Goal: Task Accomplishment & Management: Manage account settings

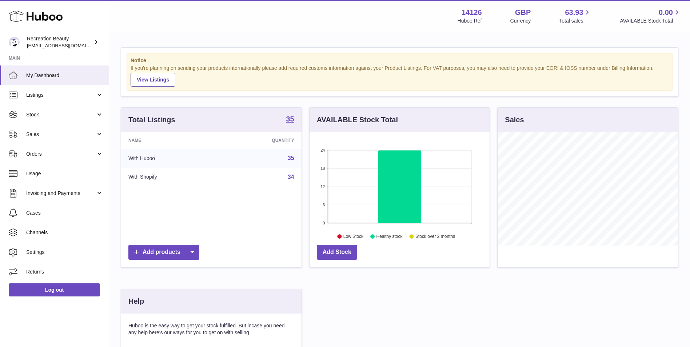
scroll to position [114, 180]
click at [53, 39] on div "Recreation Beauty internalAdmin-14126@internal.huboo.com" at bounding box center [59, 42] width 65 height 14
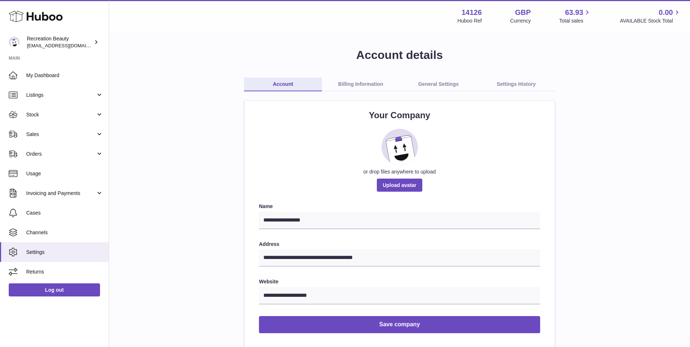
click at [364, 80] on link "Billing Information" at bounding box center [361, 85] width 78 height 14
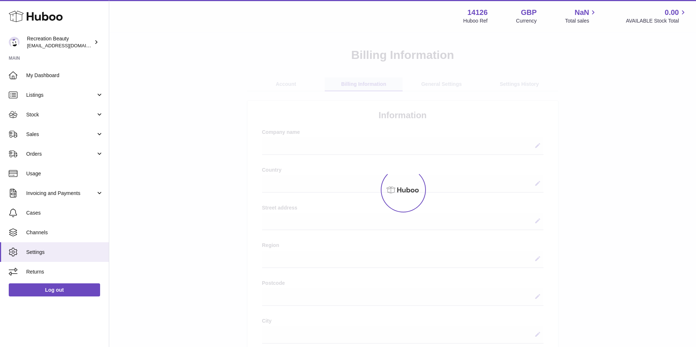
select select
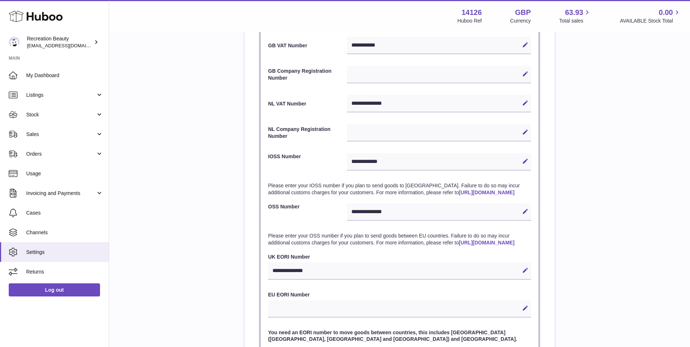
scroll to position [364, 0]
